Goal: Task Accomplishment & Management: Complete application form

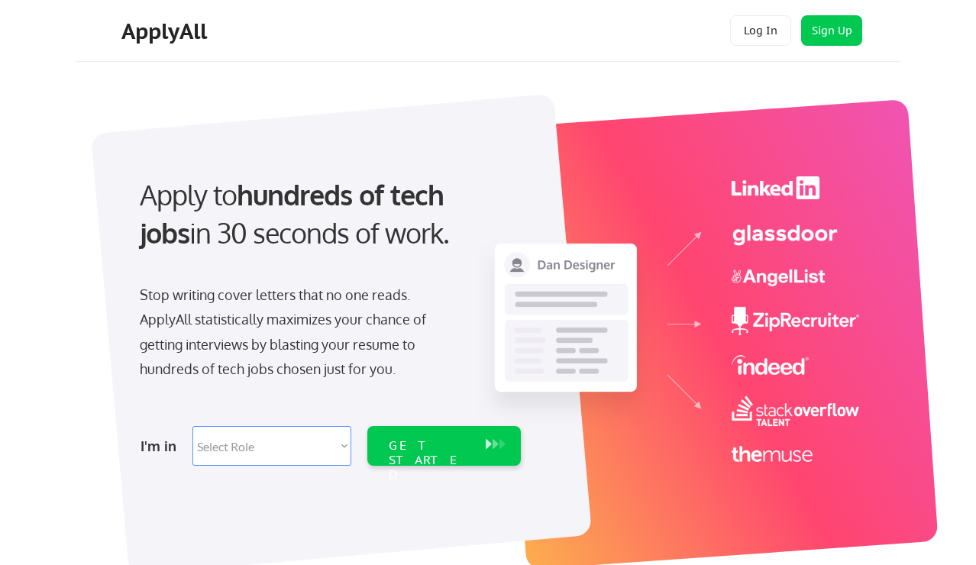
click at [418, 261] on div "Apply to hundreds of tech jobs in 30 seconds of work." at bounding box center [328, 227] width 406 height 103
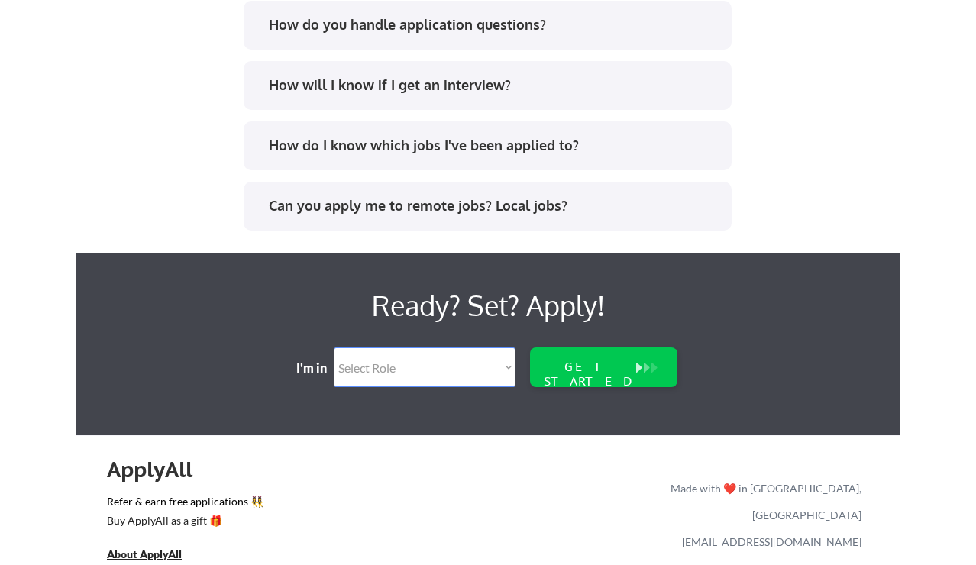
scroll to position [3255, 0]
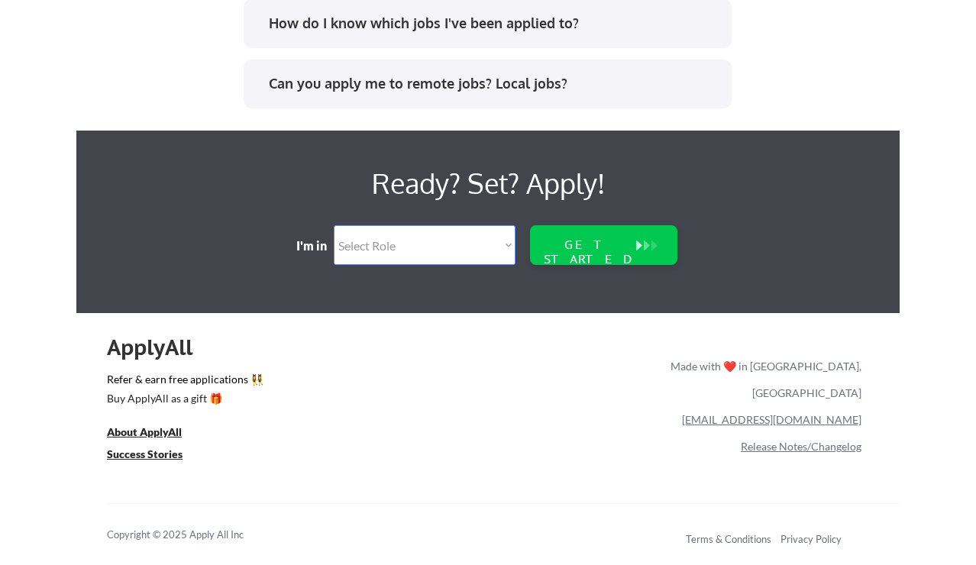
click at [452, 252] on select "Select Role Software Engineering Product Management Customer Success Sales UI/U…" at bounding box center [425, 245] width 182 height 40
select select ""sales0""
click at [334, 225] on select "Select Role Software Engineering Product Management Customer Success Sales UI/U…" at bounding box center [425, 245] width 182 height 40
select select ""sales0""
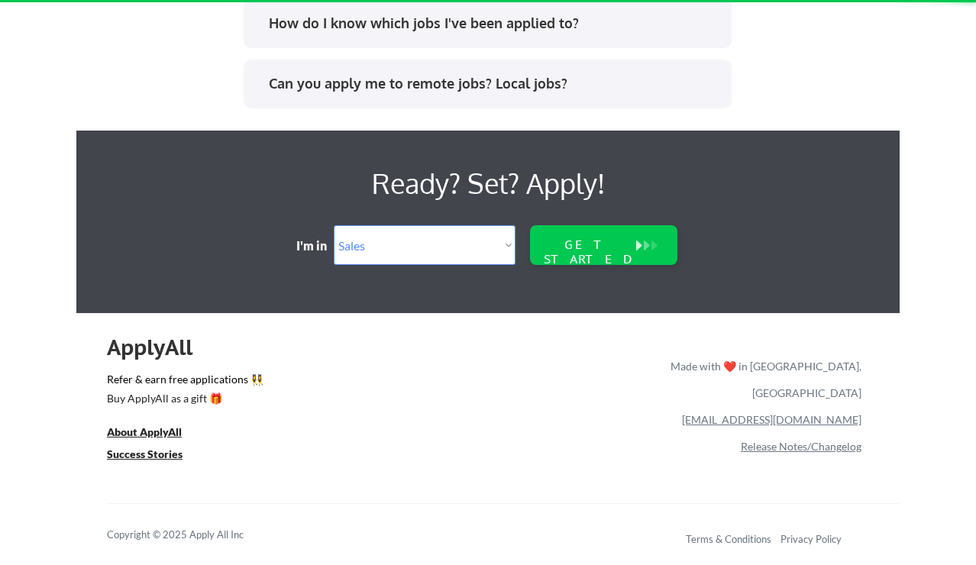
click at [461, 258] on select "Select Role Software Engineering Product Management Customer Success Sales UI/U…" at bounding box center [425, 245] width 182 height 40
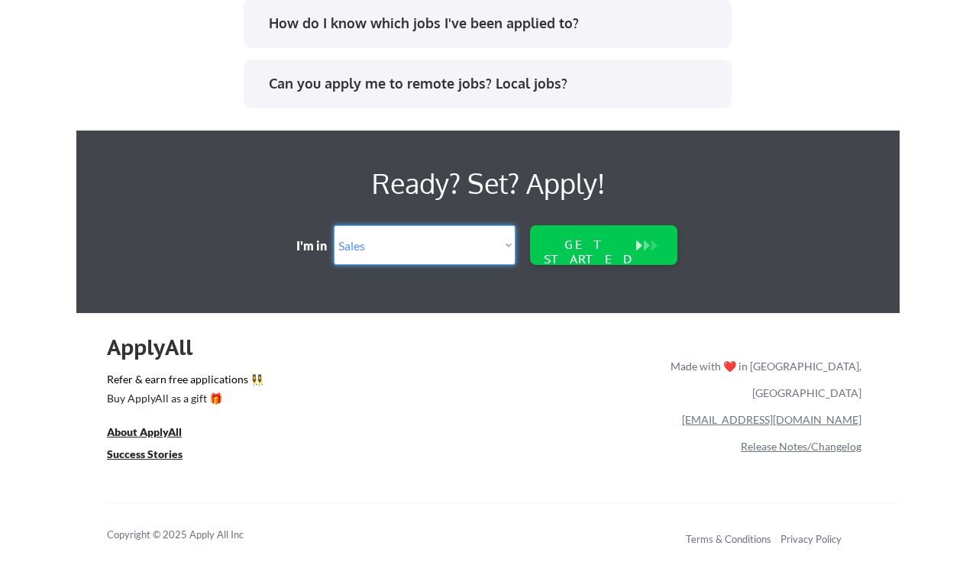
select select ""sales""
click at [334, 225] on select "Select Role Software Engineering Product Management Customer Success Sales UI/U…" at bounding box center [425, 245] width 182 height 40
select select ""sales""
click at [591, 252] on div "GET STARTED" at bounding box center [589, 252] width 98 height 29
